Goal: Information Seeking & Learning: Find contact information

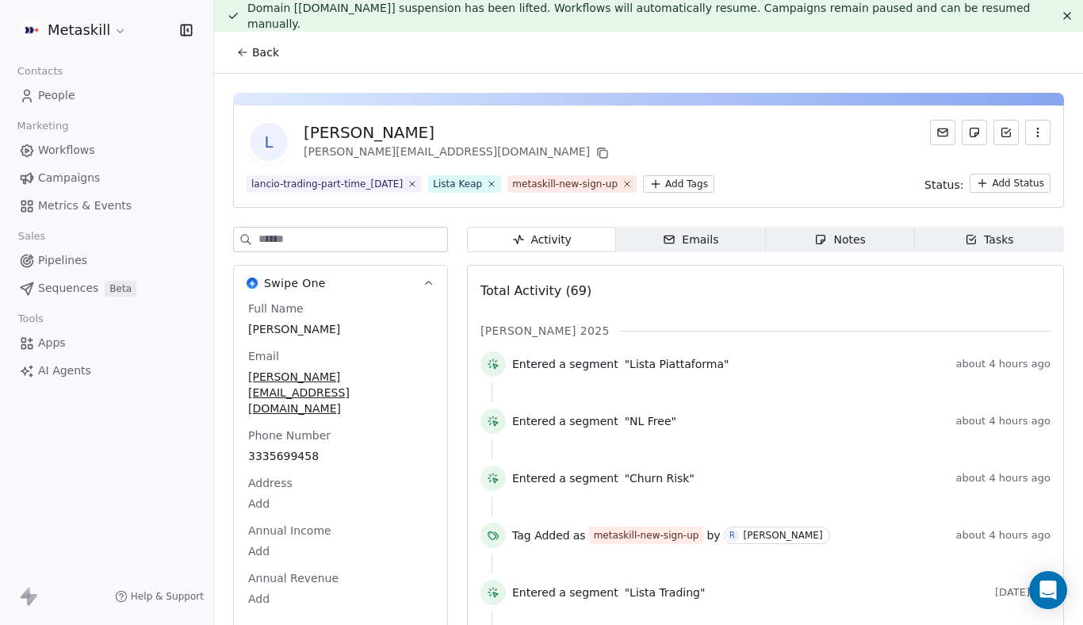
scroll to position [13, 0]
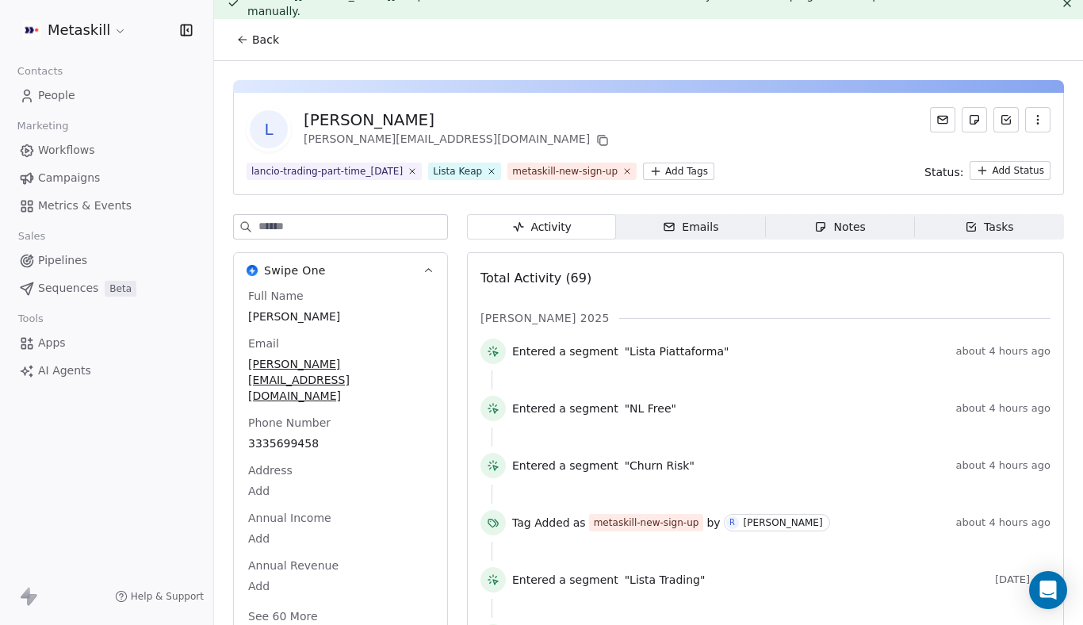
click at [224, 41] on div "Back" at bounding box center [648, 39] width 869 height 41
click at [250, 44] on button "Back" at bounding box center [258, 39] width 62 height 29
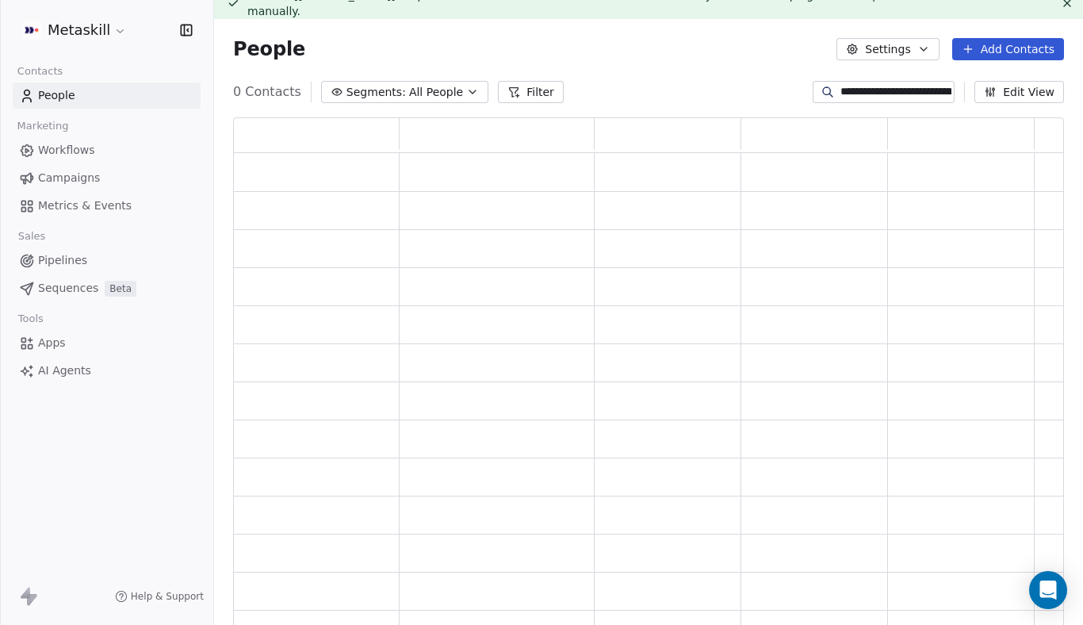
scroll to position [512, 831]
click at [845, 90] on input "**********" at bounding box center [896, 92] width 111 height 16
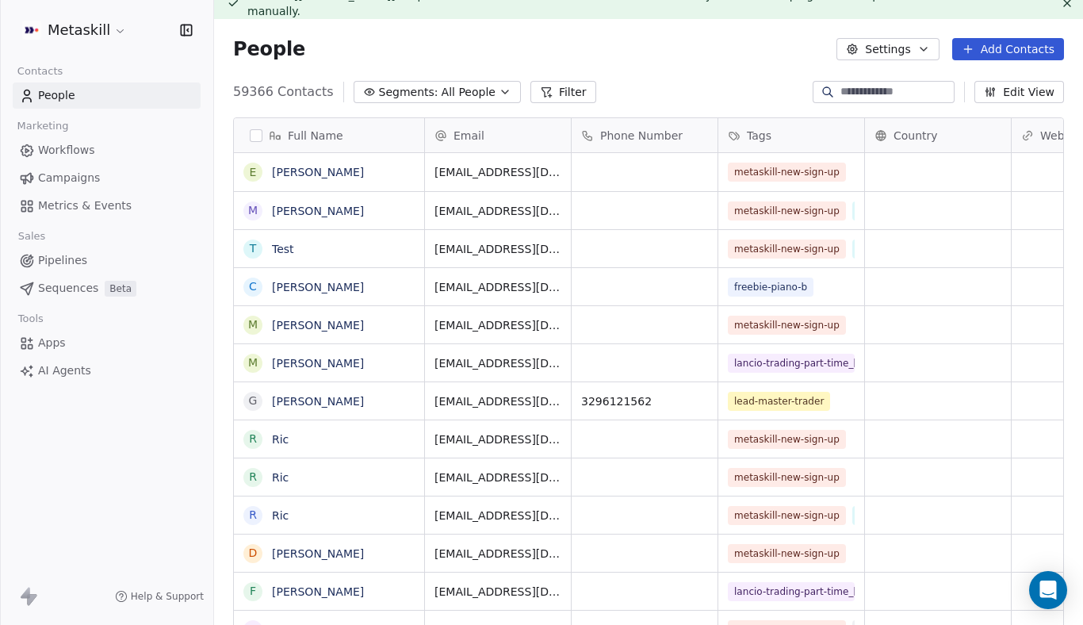
scroll to position [550, 869]
type input "*"
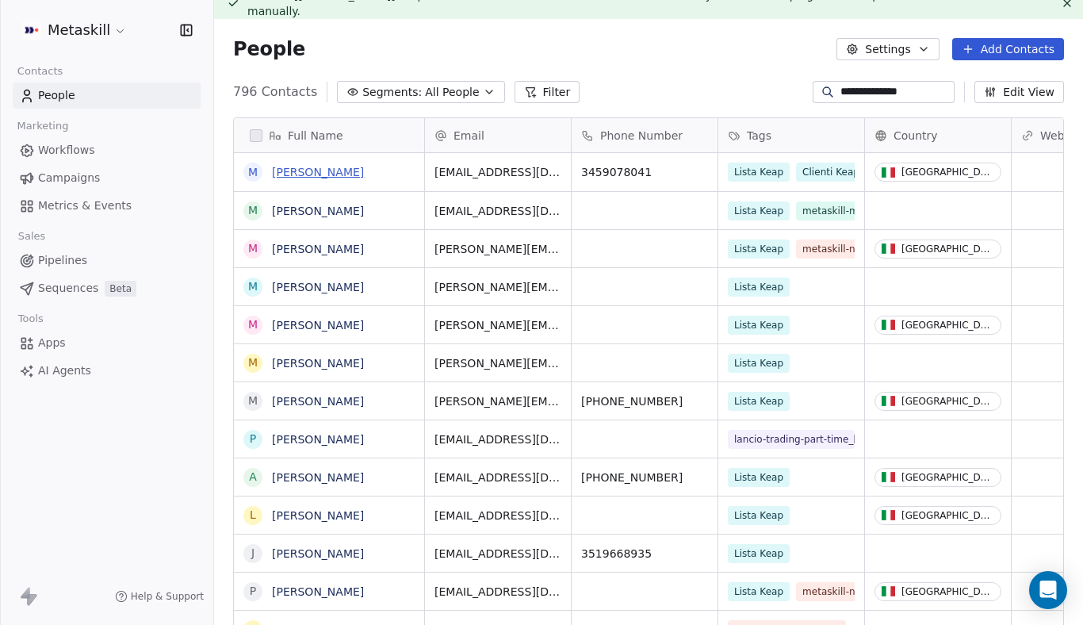
type input "**********"
click at [328, 169] on link "[PERSON_NAME]" at bounding box center [318, 172] width 92 height 13
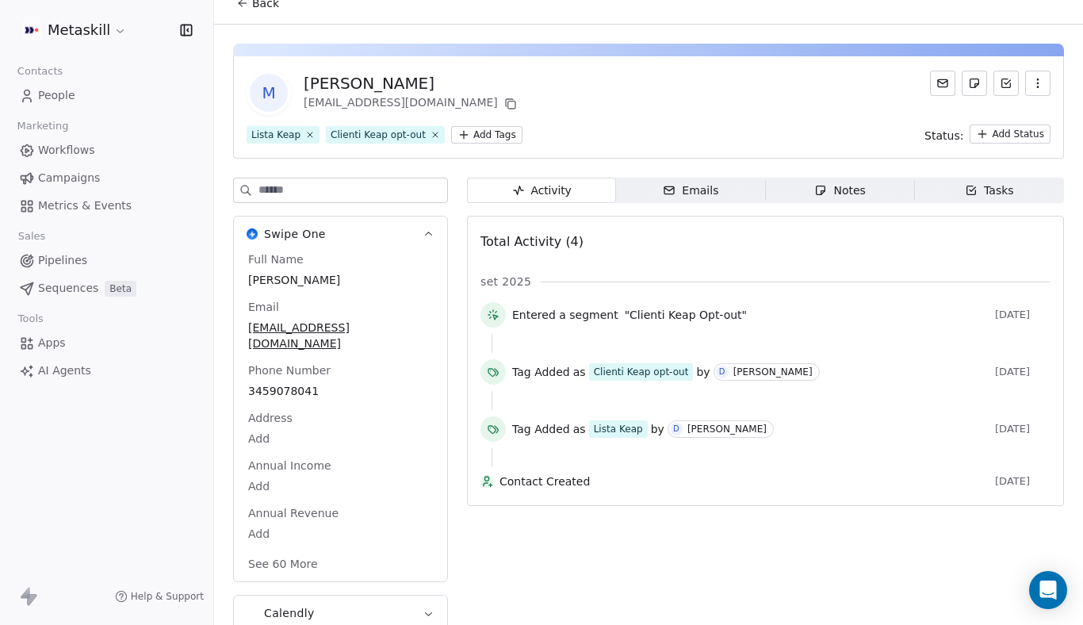
scroll to position [51, 0]
drag, startPoint x: 421, startPoint y: 325, endPoint x: 202, endPoint y: 324, distance: 218.9
click at [202, 324] on div "Metaskill Contacts People Marketing Workflows Campaigns Metrics & Events Sales …" at bounding box center [541, 312] width 1083 height 625
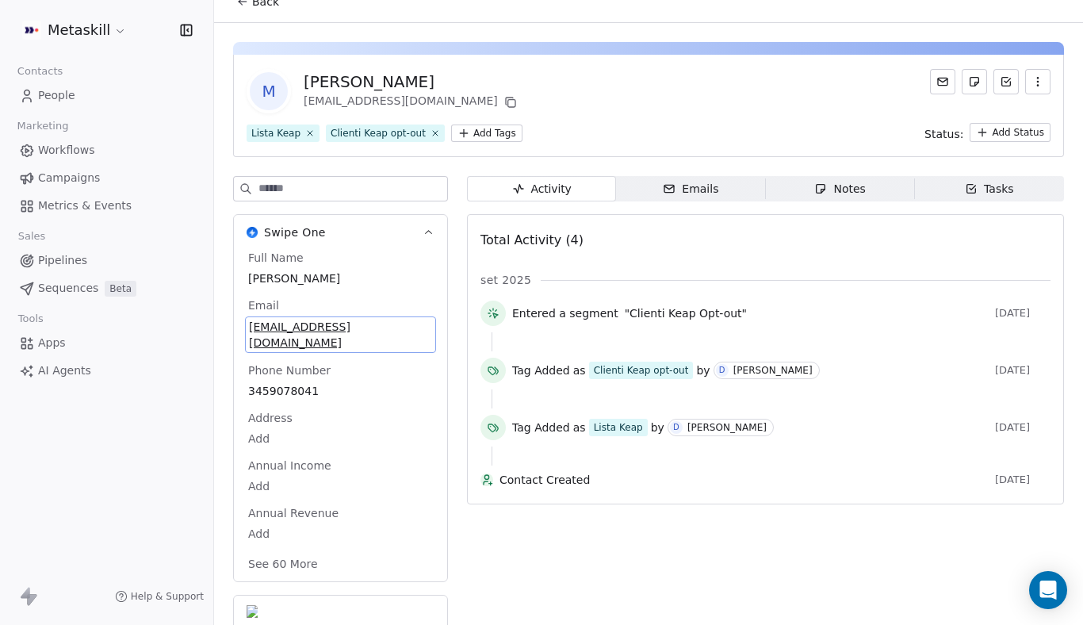
click at [317, 323] on span "[EMAIL_ADDRESS][DOMAIN_NAME]" at bounding box center [340, 335] width 183 height 32
click at [358, 262] on html "**********" at bounding box center [541, 312] width 1083 height 625
click at [228, 7] on button "Back" at bounding box center [258, 3] width 62 height 29
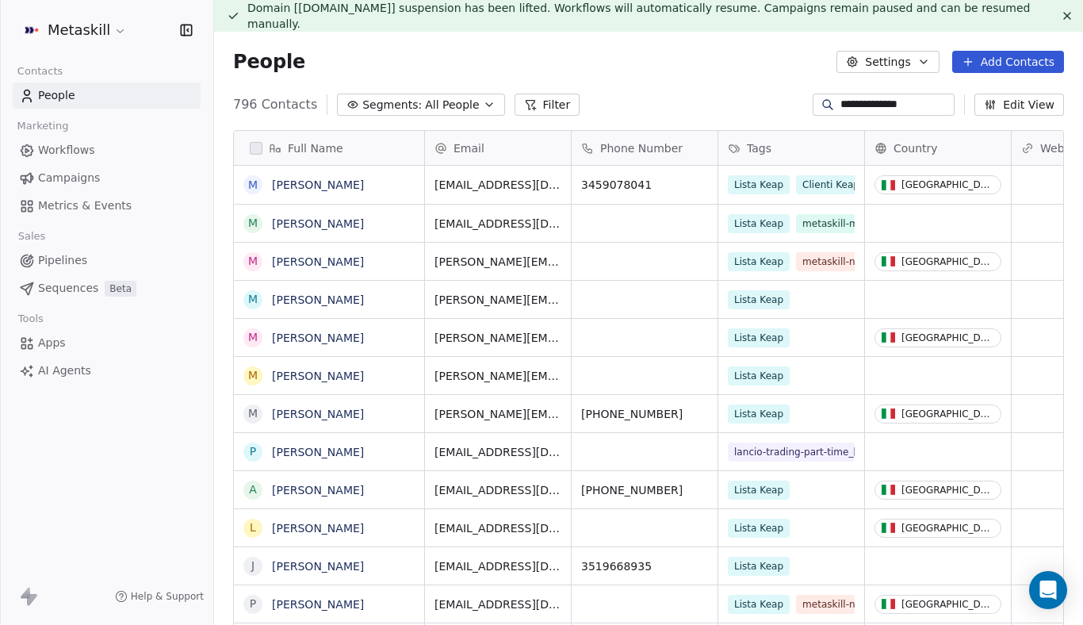
scroll to position [17, 0]
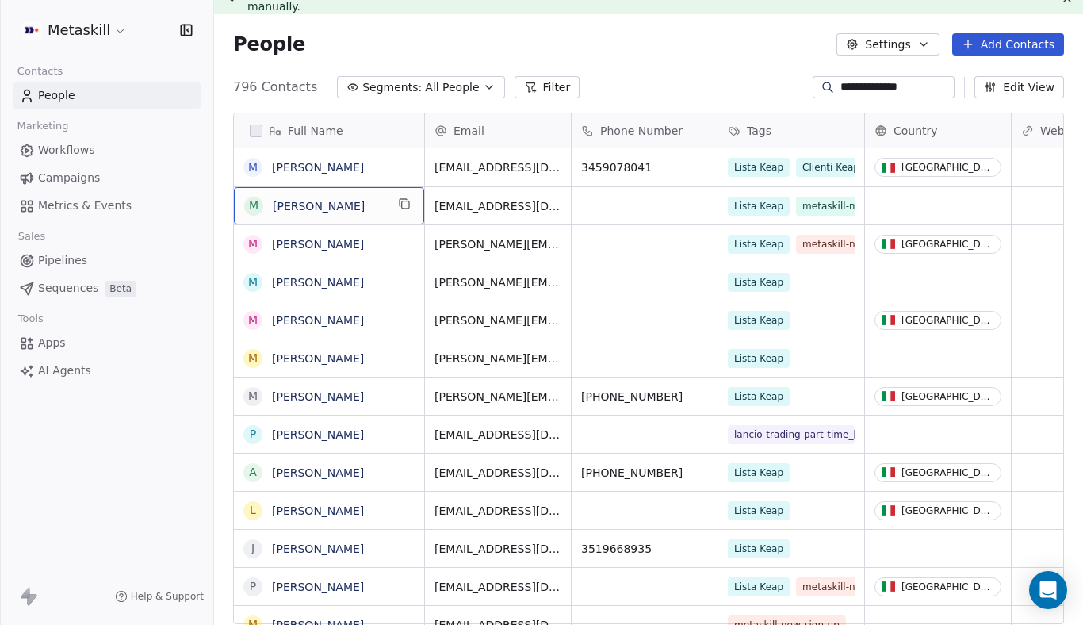
click at [328, 213] on span "[PERSON_NAME]" at bounding box center [329, 206] width 113 height 16
click at [342, 205] on link "[PERSON_NAME]" at bounding box center [318, 206] width 92 height 13
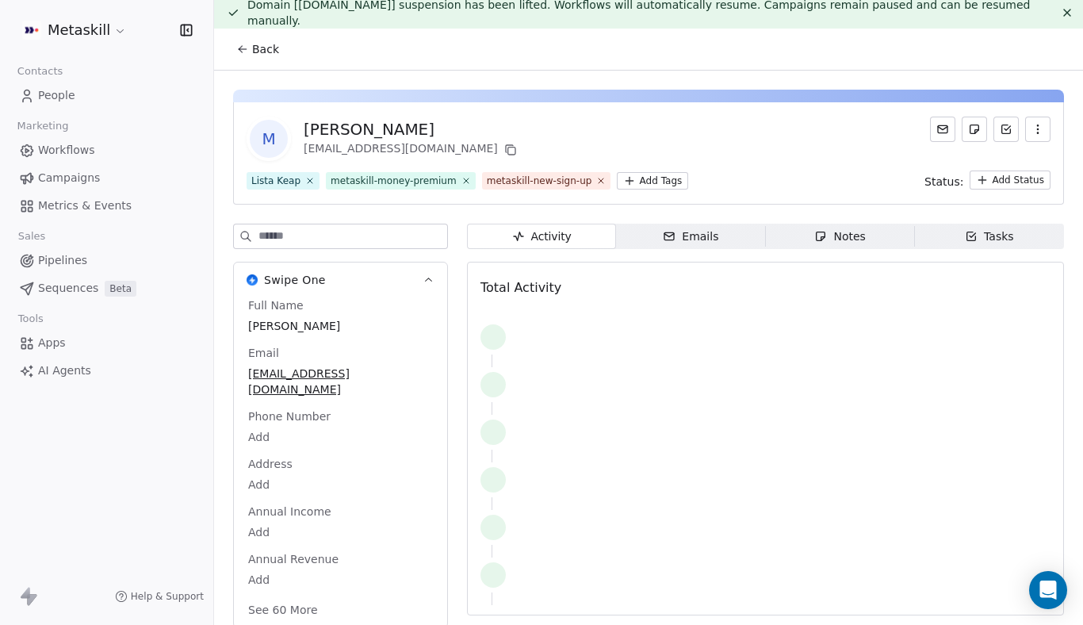
scroll to position [17, 0]
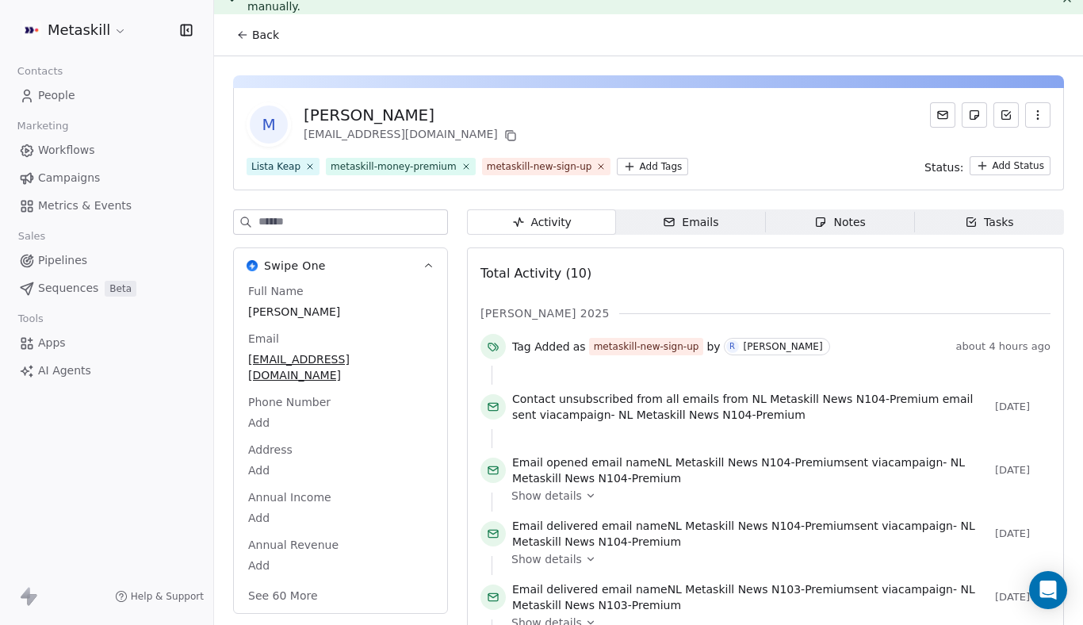
click at [251, 33] on button "Back" at bounding box center [258, 35] width 62 height 29
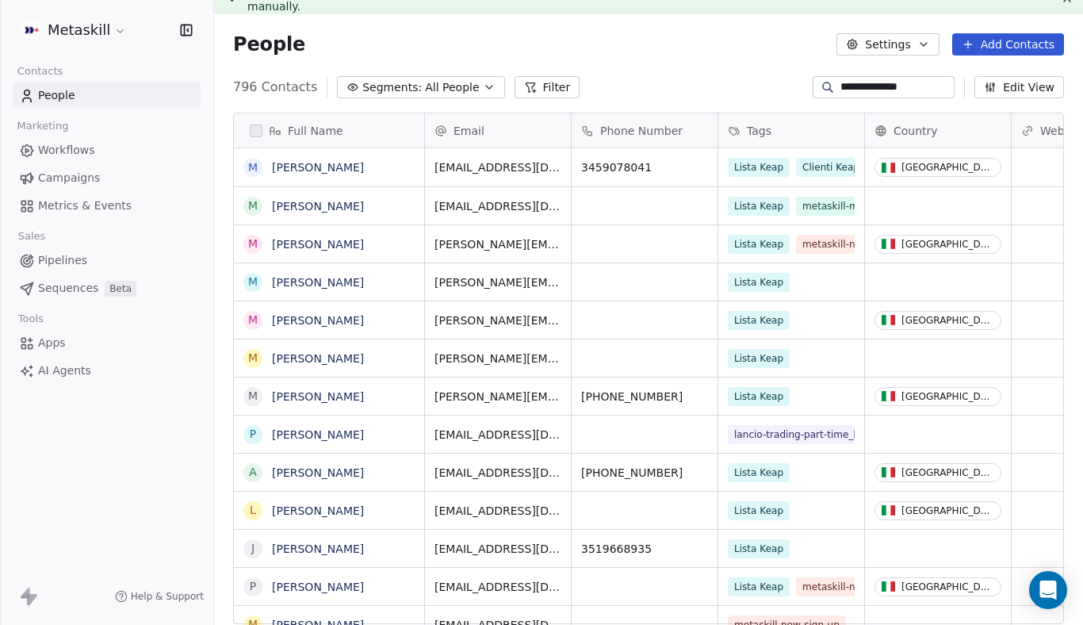
scroll to position [550, 869]
